Goal: Task Accomplishment & Management: Manage account settings

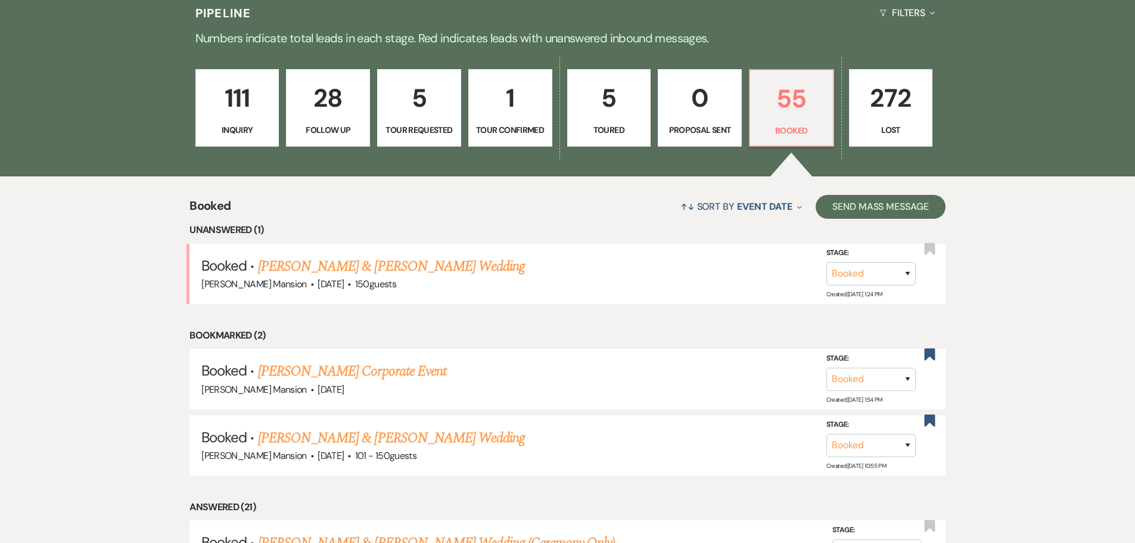
scroll to position [298, 0]
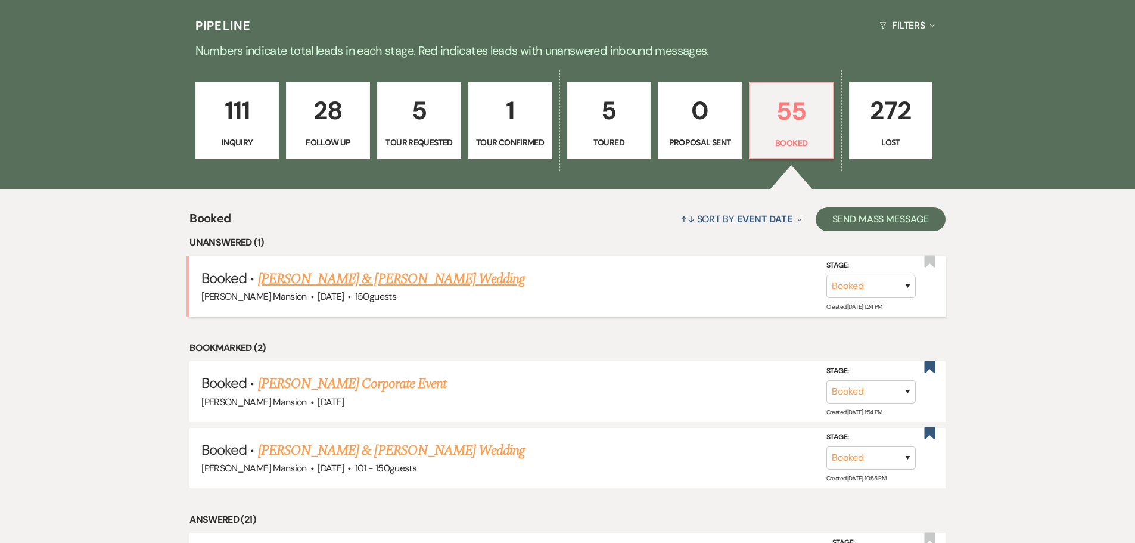
click at [372, 278] on link "[PERSON_NAME] & [PERSON_NAME] Wedding" at bounding box center [391, 278] width 267 height 21
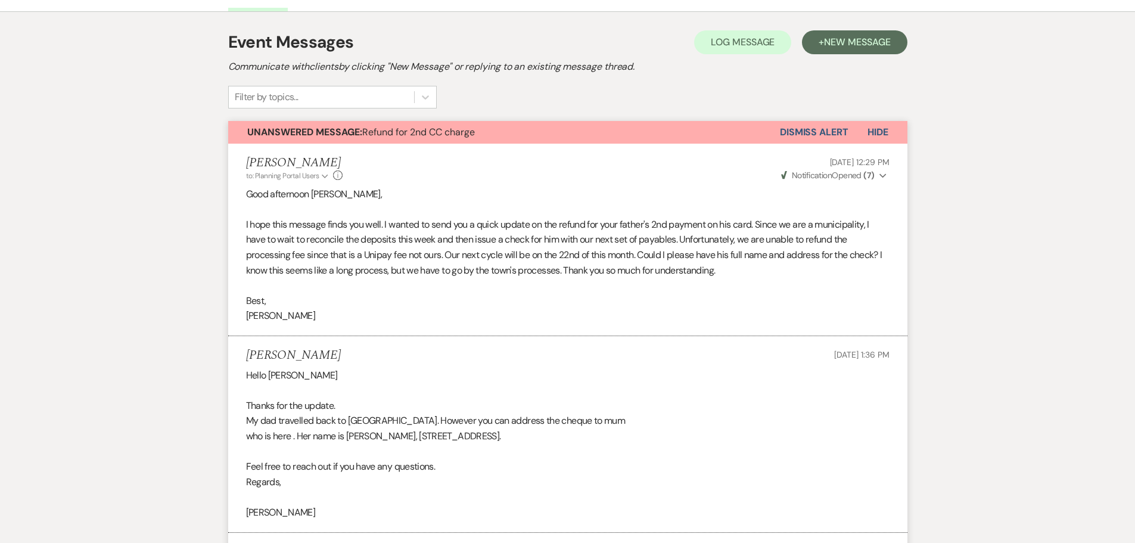
scroll to position [69, 0]
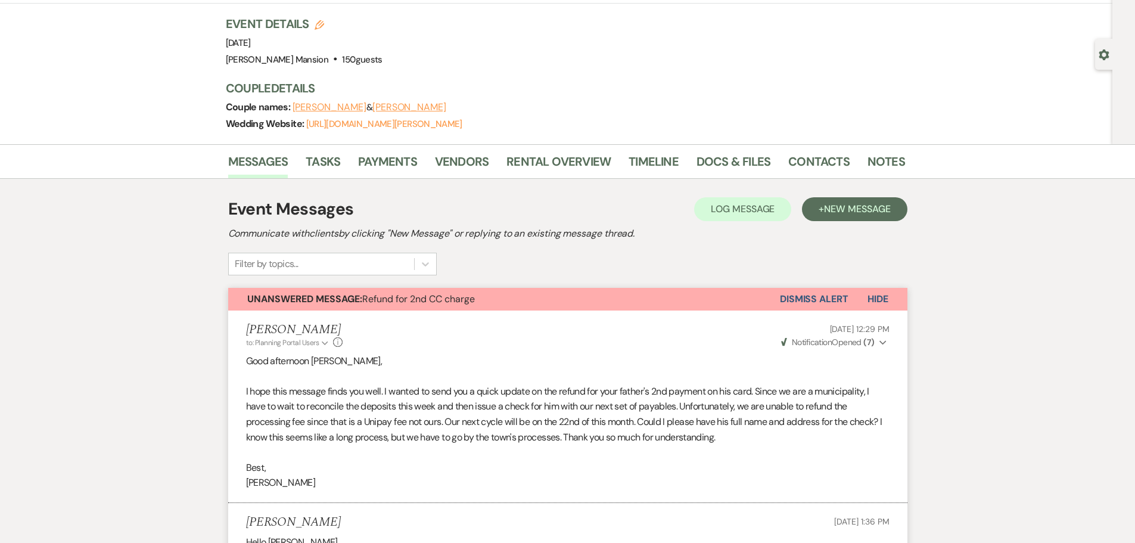
click at [824, 294] on button "Dismiss Alert" at bounding box center [814, 299] width 69 height 23
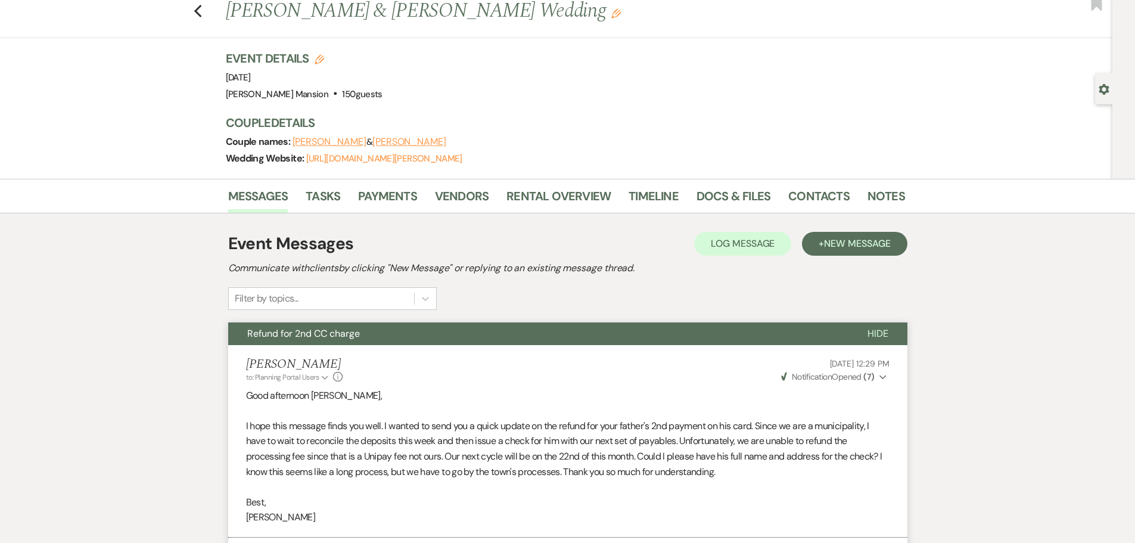
scroll to position [0, 0]
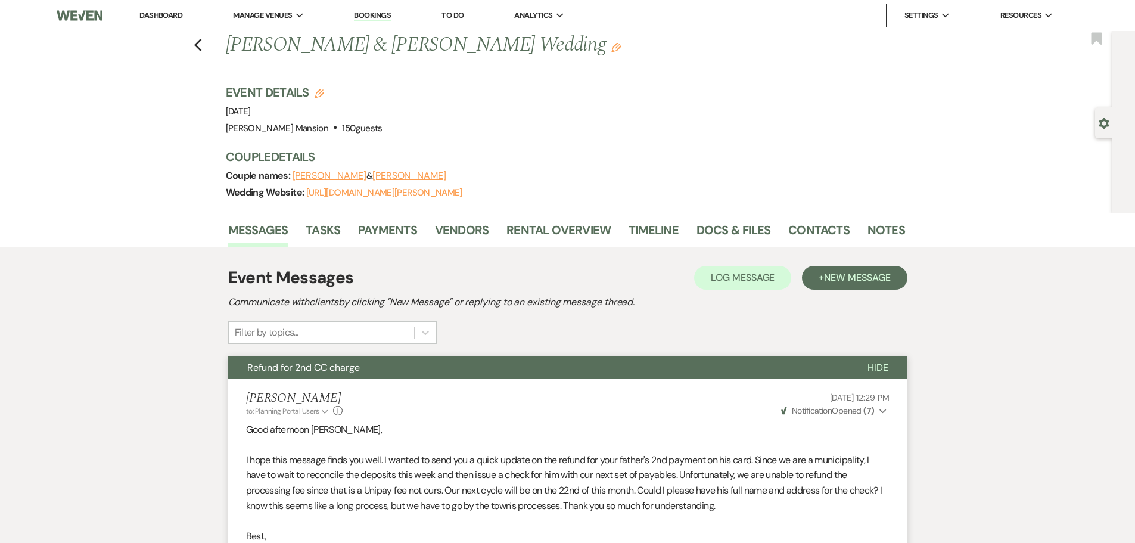
click at [150, 10] on link "Dashboard" at bounding box center [160, 15] width 43 height 10
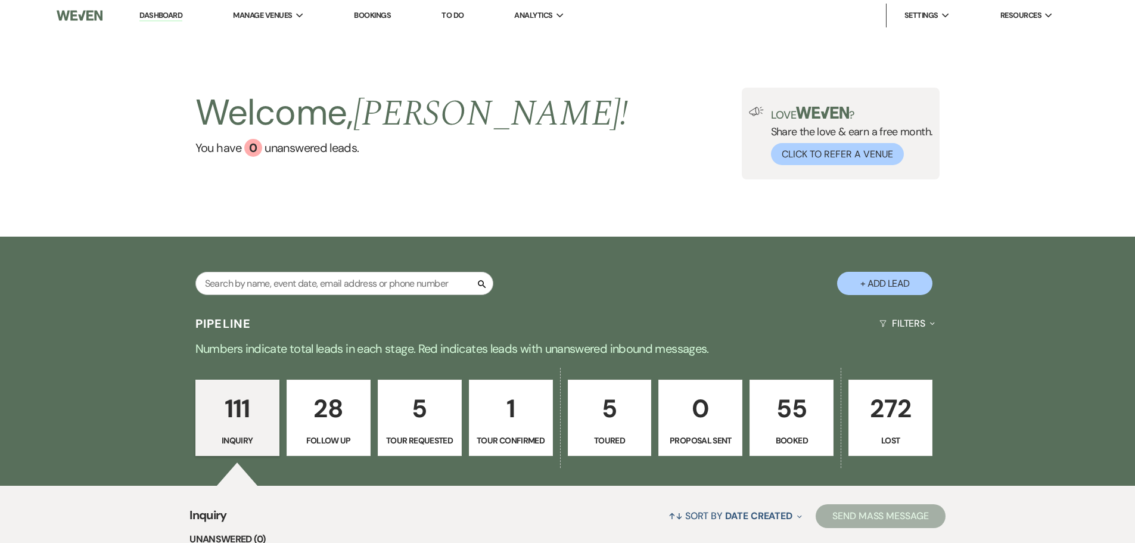
click at [797, 421] on p "55" at bounding box center [792, 409] width 69 height 40
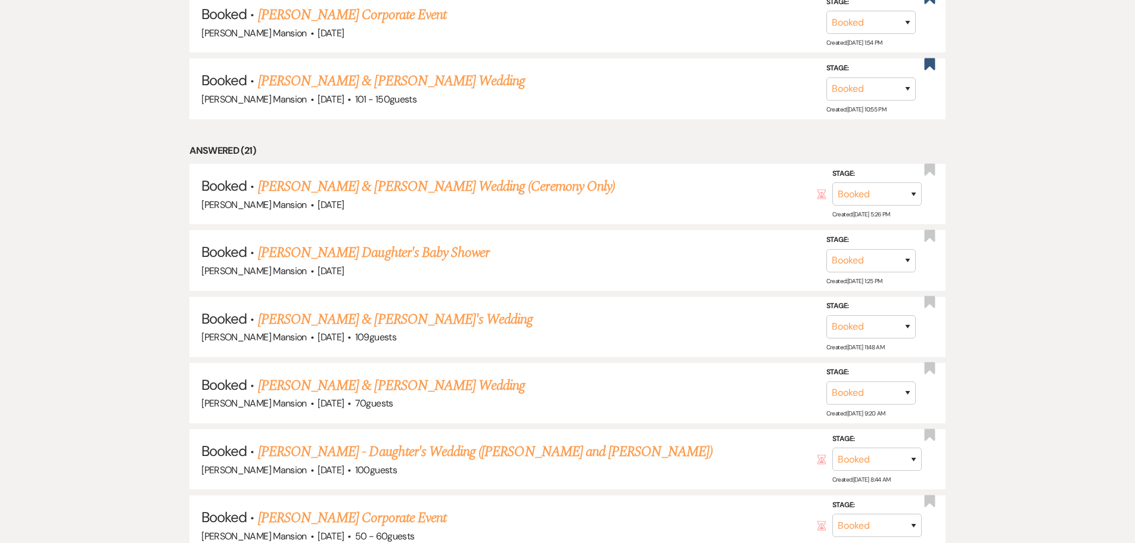
scroll to position [596, 0]
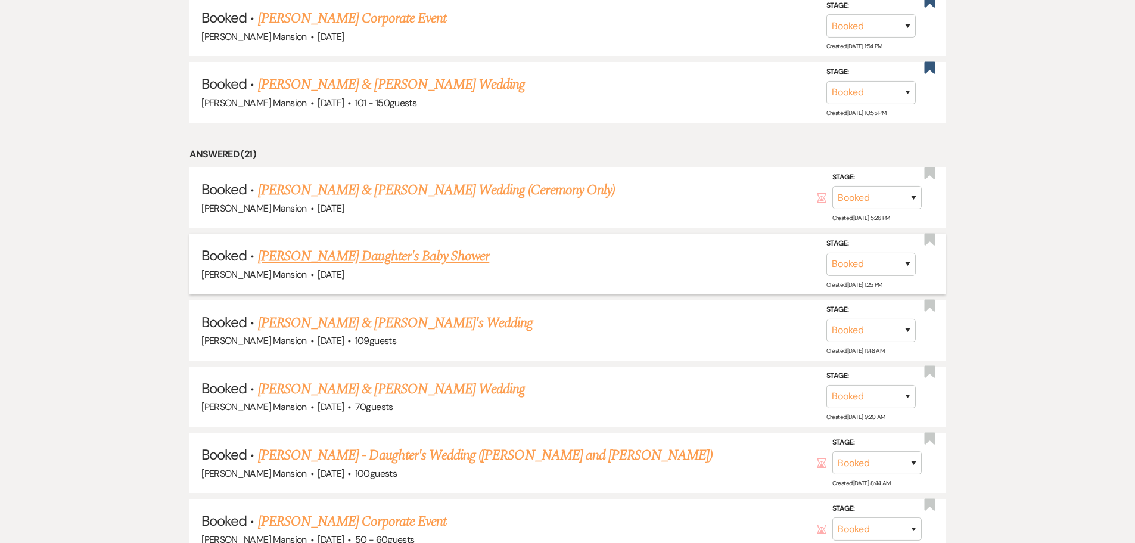
click at [352, 254] on link "[PERSON_NAME] Daughter's Baby Shower" at bounding box center [373, 256] width 231 height 21
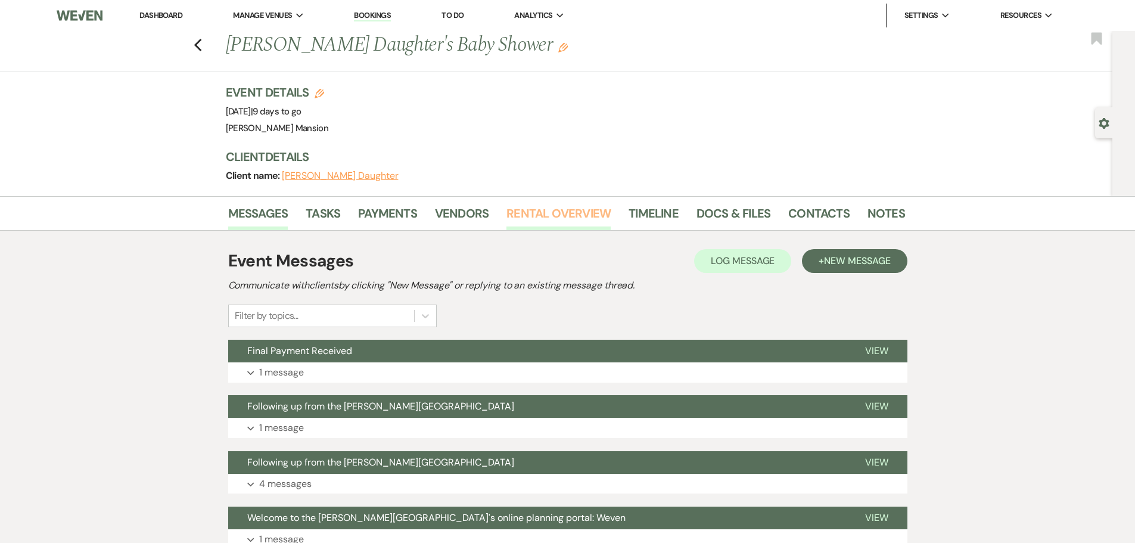
click at [588, 210] on link "Rental Overview" at bounding box center [559, 217] width 104 height 26
